Goal: Information Seeking & Learning: Check status

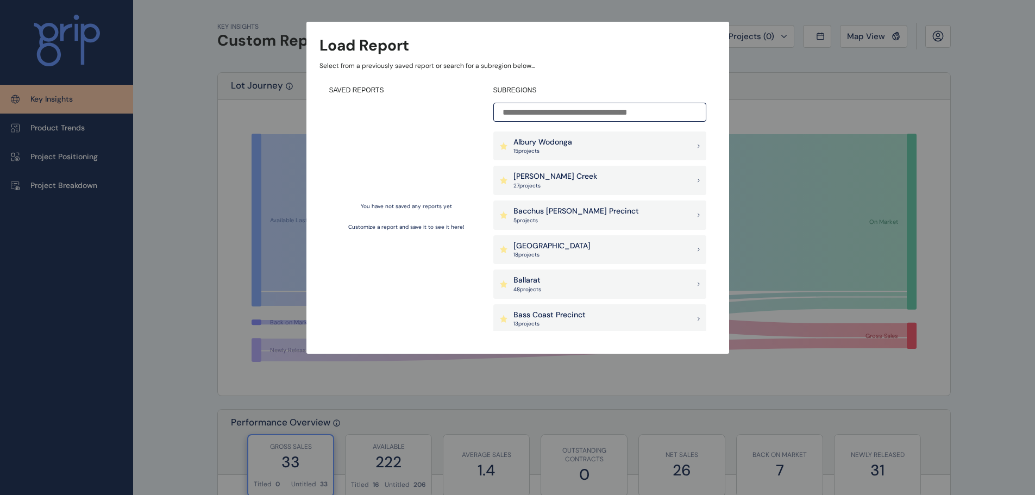
click at [575, 116] on input at bounding box center [599, 112] width 213 height 19
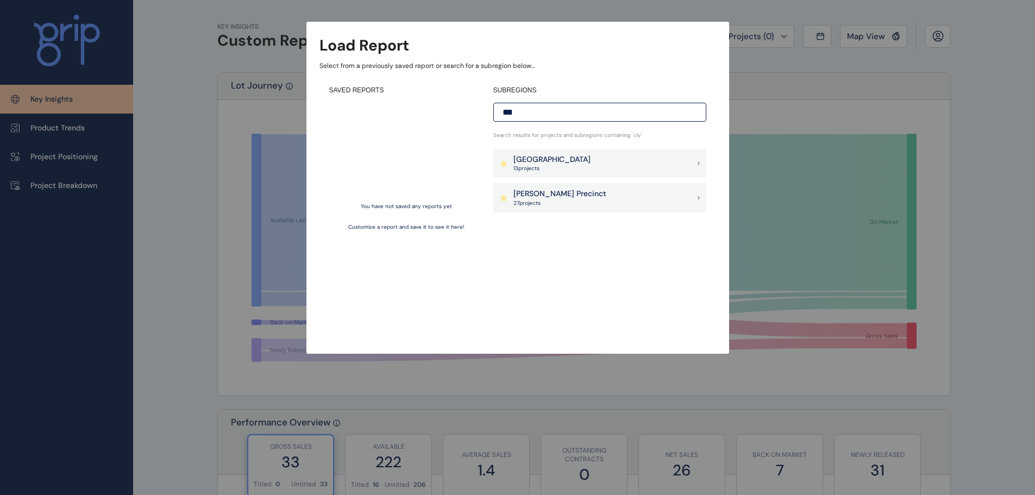
type input "***"
click at [698, 200] on icon at bounding box center [698, 198] width 2 height 4
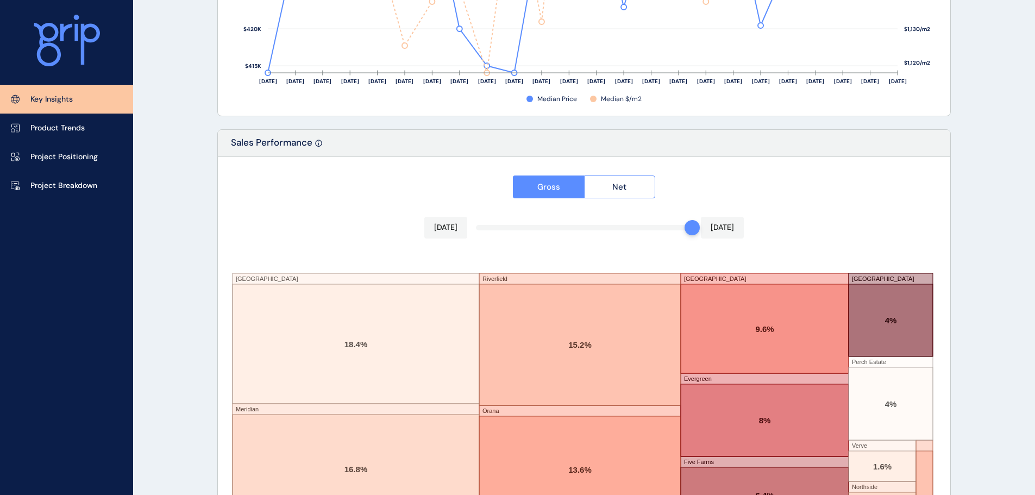
scroll to position [1792, 0]
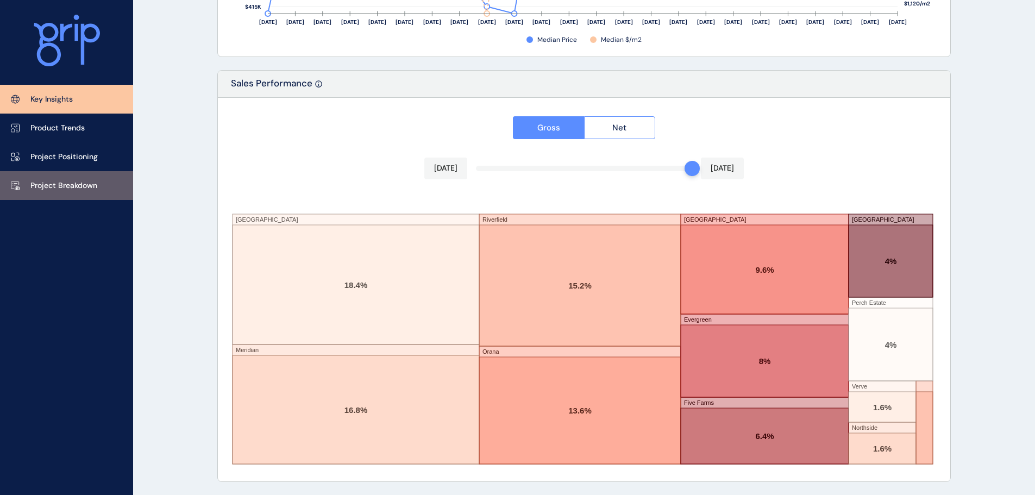
click at [55, 183] on p "Project Breakdown" at bounding box center [63, 185] width 67 height 11
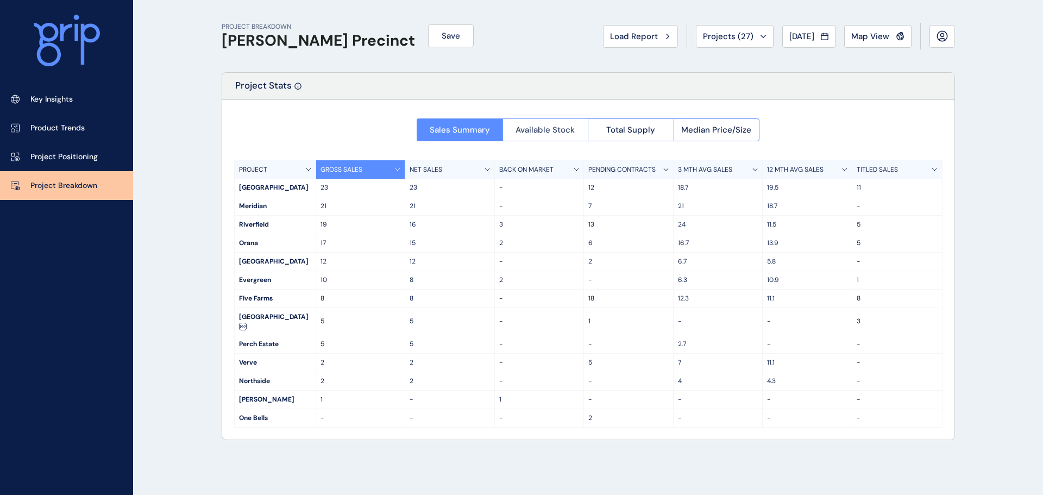
click at [541, 132] on span "Available Stock" at bounding box center [544, 129] width 59 height 11
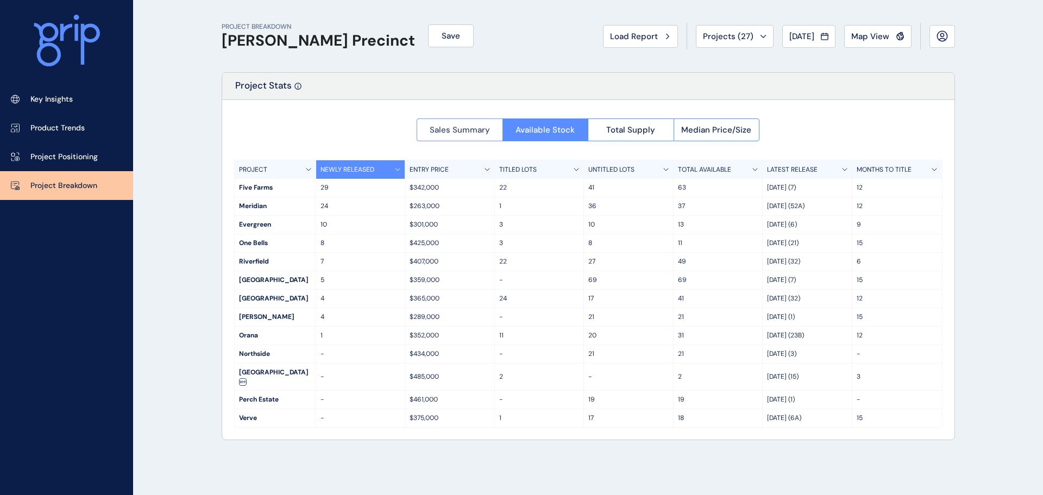
click at [441, 130] on span "Sales Summary" at bounding box center [460, 129] width 60 height 11
